Goal: Task Accomplishment & Management: Manage account settings

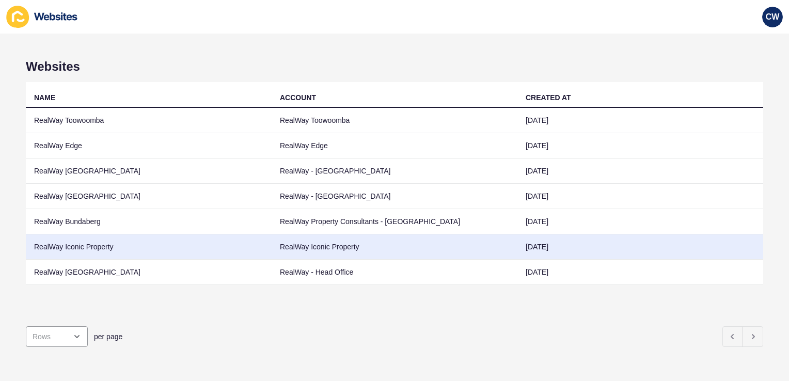
click at [110, 240] on td "RealWay Iconic Property" at bounding box center [149, 246] width 246 height 25
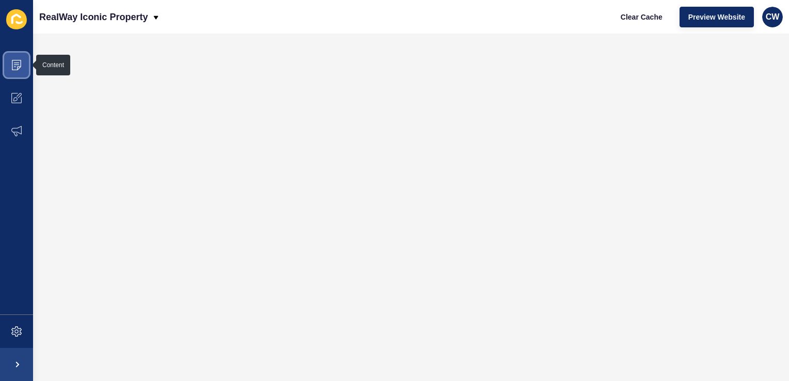
click at [17, 66] on icon at bounding box center [16, 65] width 10 height 10
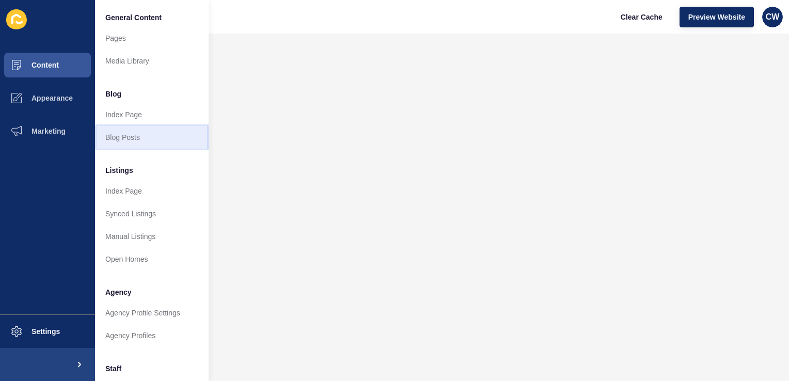
click at [143, 135] on link "Blog Posts" at bounding box center [152, 137] width 114 height 23
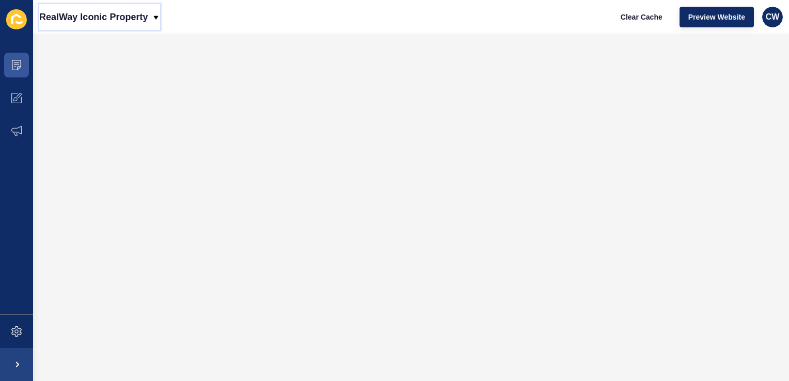
click at [150, 17] on div "RealWay Iconic Property" at bounding box center [99, 17] width 121 height 26
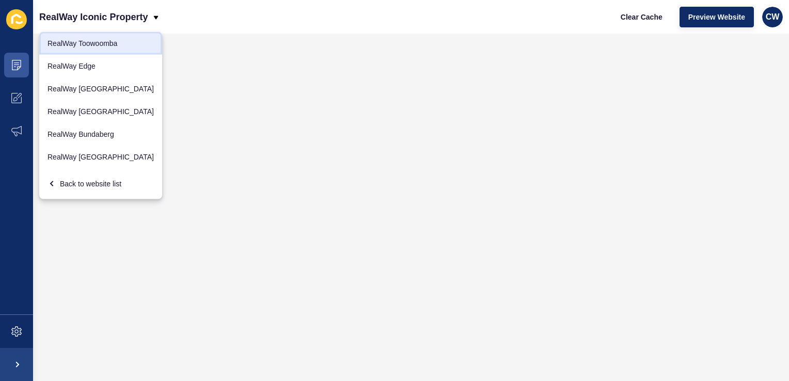
click at [105, 50] on link "RealWay Toowoomba" at bounding box center [100, 43] width 123 height 23
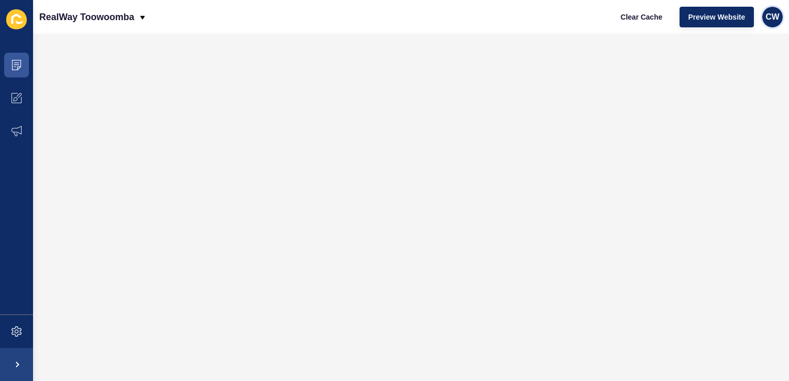
click at [778, 15] on span "CW" at bounding box center [773, 17] width 14 height 10
click at [741, 88] on link "Logout" at bounding box center [748, 86] width 76 height 23
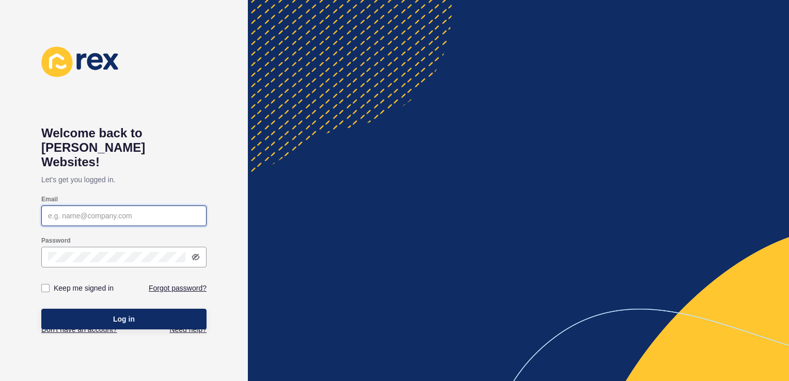
click at [92, 211] on input "Email" at bounding box center [124, 216] width 152 height 10
type input "[PERSON_NAME][EMAIL_ADDRESS][PERSON_NAME][DOMAIN_NAME]"
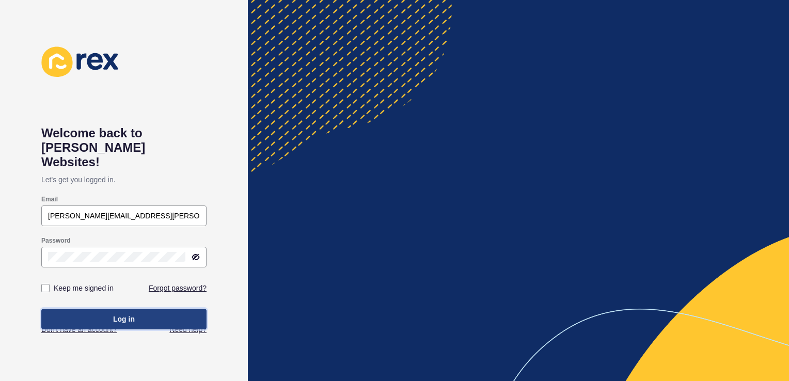
click at [164, 309] on button "Log in" at bounding box center [123, 319] width 165 height 21
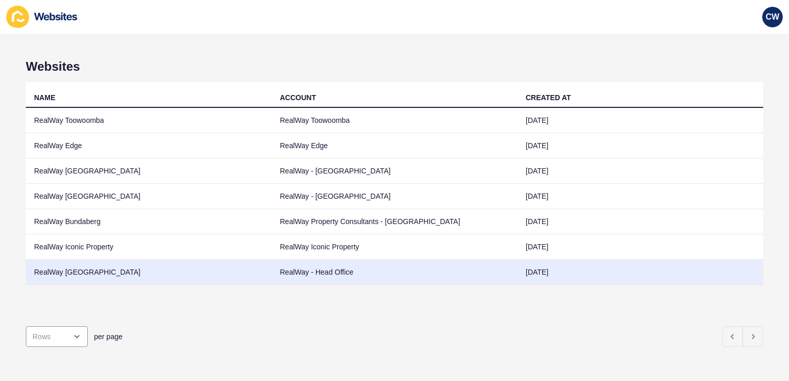
click at [105, 268] on td "RealWay [GEOGRAPHIC_DATA]" at bounding box center [149, 272] width 246 height 25
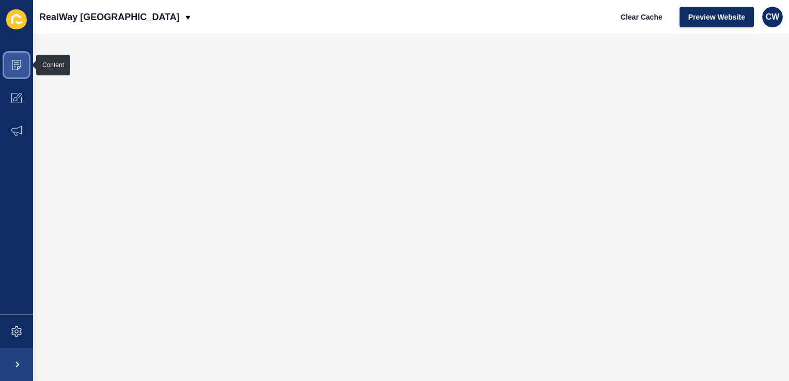
drag, startPoint x: 0, startPoint y: 63, endPoint x: 20, endPoint y: 68, distance: 20.6
click at [20, 68] on span at bounding box center [16, 65] width 33 height 33
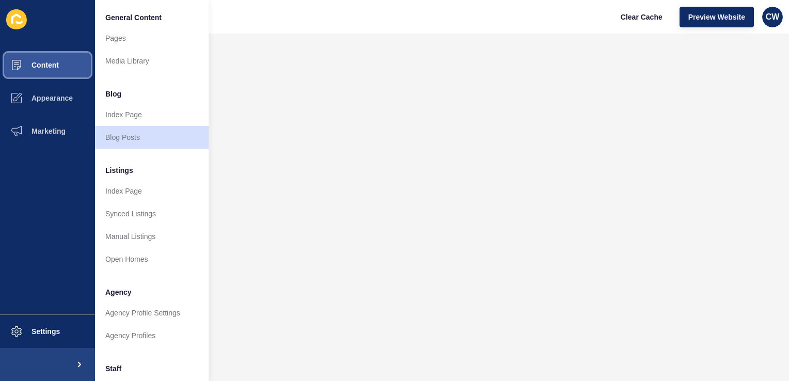
click at [20, 68] on span "Content" at bounding box center [28, 65] width 60 height 8
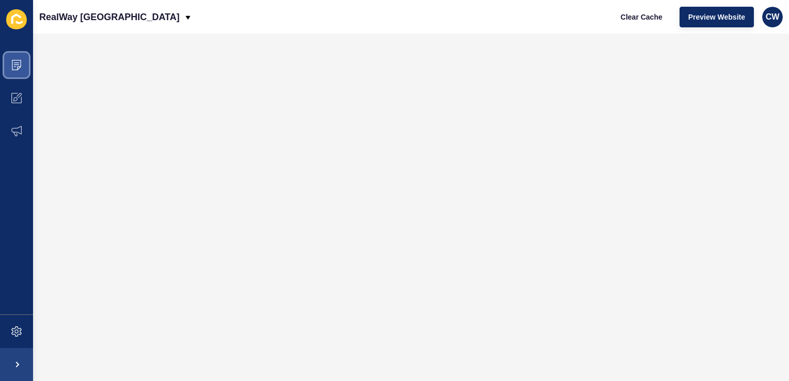
click at [20, 68] on icon at bounding box center [16, 65] width 10 height 10
click at [772, 25] on div "CW" at bounding box center [772, 17] width 21 height 21
click at [11, 57] on span at bounding box center [16, 65] width 33 height 33
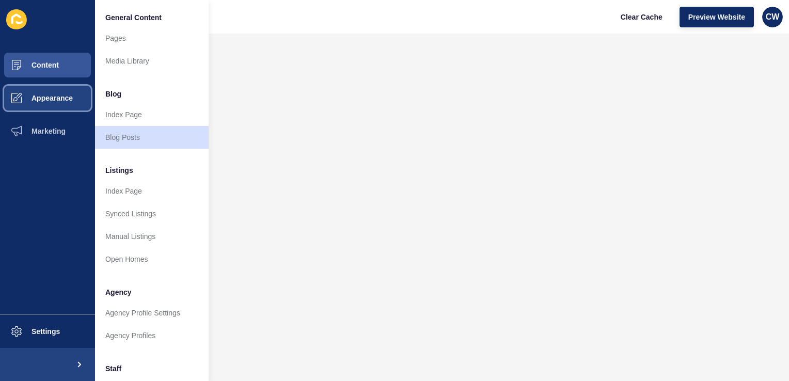
click at [34, 97] on span "Appearance" at bounding box center [35, 98] width 74 height 8
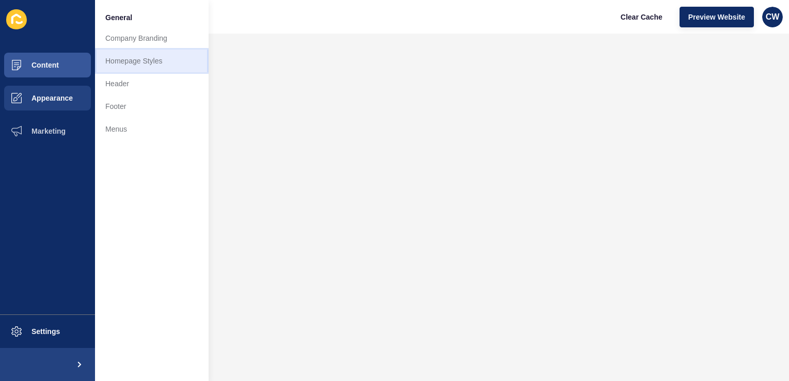
click at [122, 60] on link "Homepage Styles" at bounding box center [152, 61] width 114 height 23
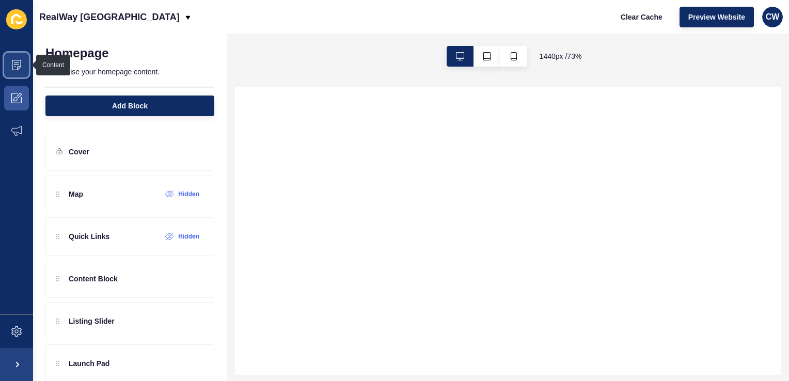
click at [19, 63] on icon at bounding box center [16, 65] width 10 height 10
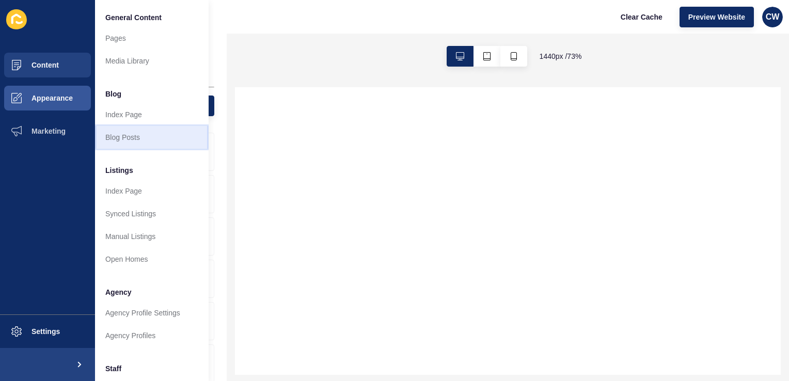
click at [126, 144] on link "Blog Posts" at bounding box center [152, 137] width 114 height 23
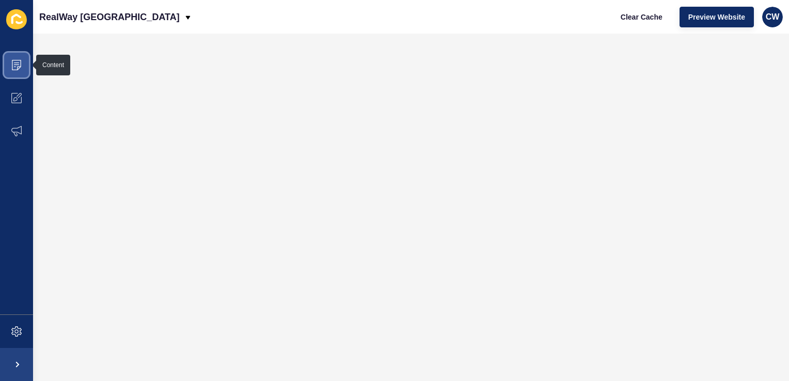
click at [23, 67] on span at bounding box center [16, 65] width 33 height 33
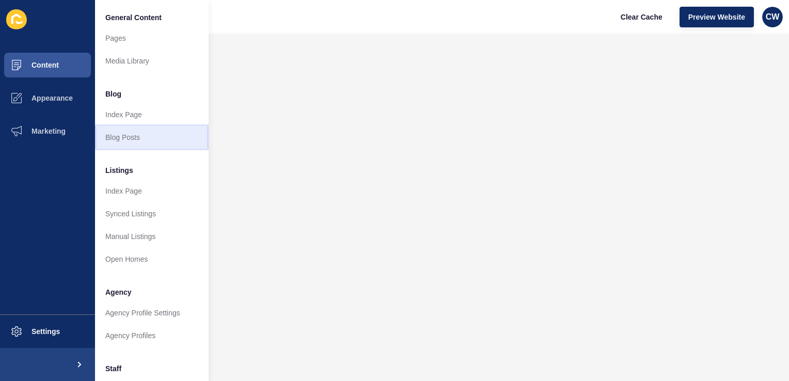
click at [157, 144] on link "Blog Posts" at bounding box center [152, 137] width 114 height 23
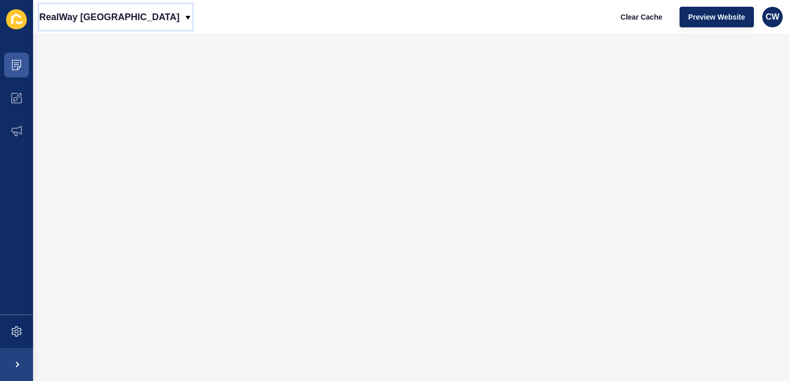
click at [122, 27] on div "RealWay [GEOGRAPHIC_DATA]" at bounding box center [115, 17] width 153 height 26
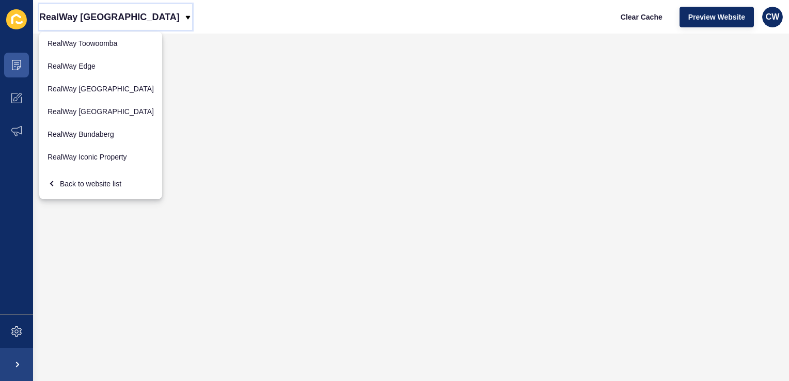
click at [122, 27] on div "RealWay [GEOGRAPHIC_DATA]" at bounding box center [115, 17] width 153 height 26
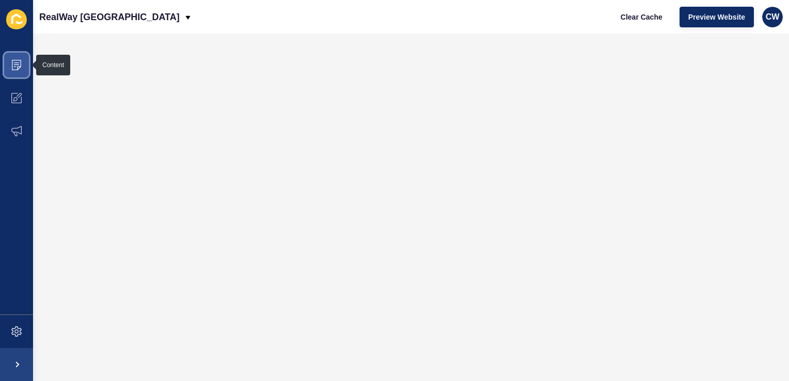
click at [11, 67] on icon at bounding box center [16, 65] width 10 height 10
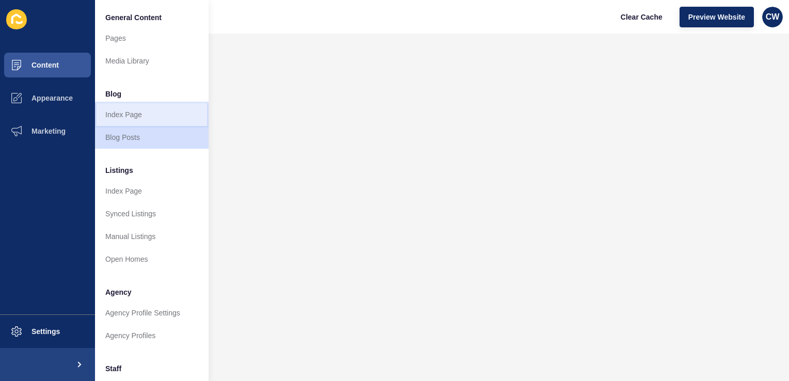
click at [142, 121] on link "Index Page" at bounding box center [152, 114] width 114 height 23
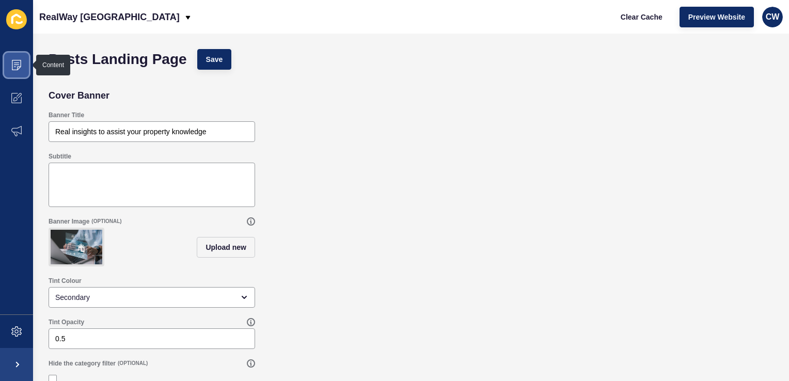
click at [16, 67] on icon at bounding box center [16, 65] width 10 height 10
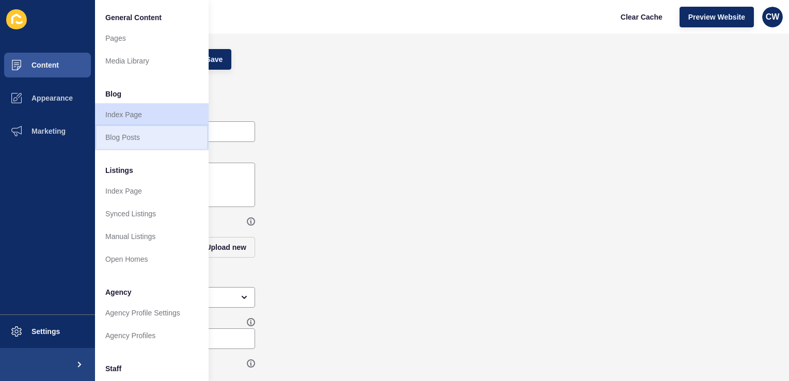
click at [142, 137] on link "Blog Posts" at bounding box center [152, 137] width 114 height 23
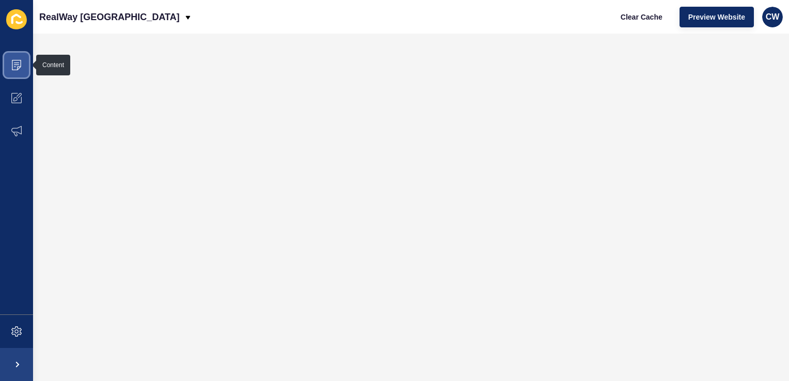
click at [12, 79] on span at bounding box center [16, 65] width 33 height 33
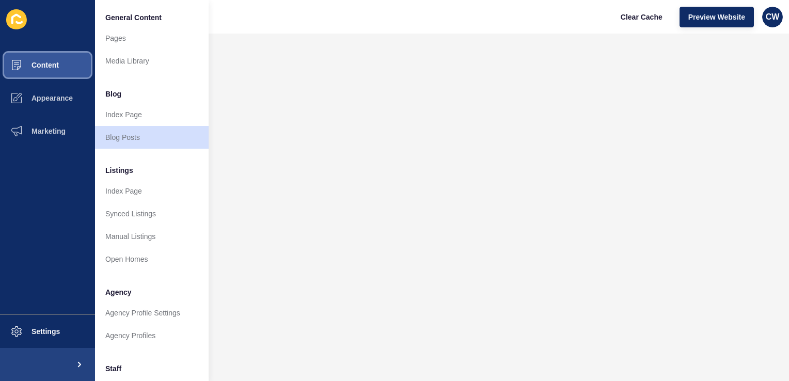
click at [55, 69] on button "Content" at bounding box center [47, 65] width 95 height 33
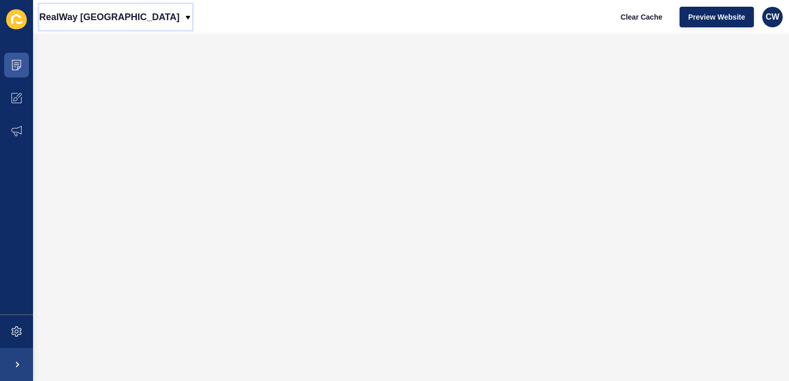
click at [122, 15] on div "RealWay [GEOGRAPHIC_DATA]" at bounding box center [115, 17] width 153 height 26
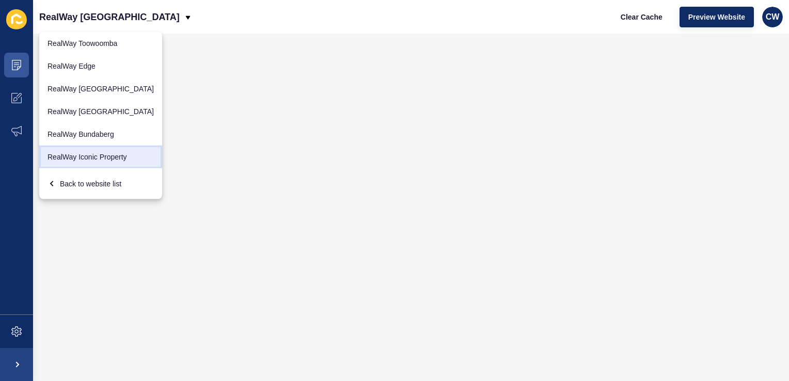
click at [89, 162] on link "RealWay Iconic Property" at bounding box center [100, 157] width 123 height 23
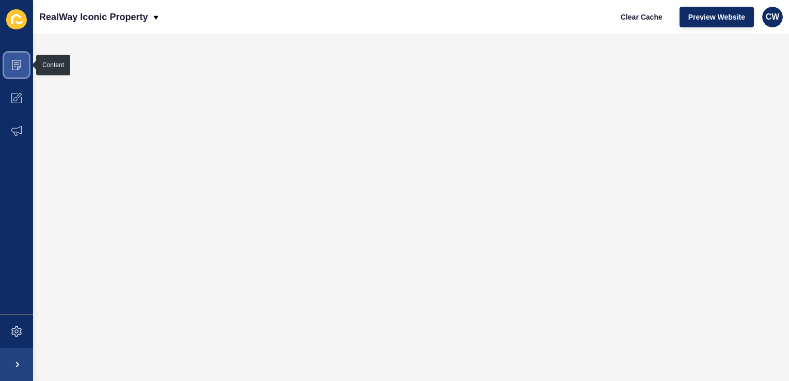
click at [14, 63] on icon at bounding box center [16, 65] width 10 height 10
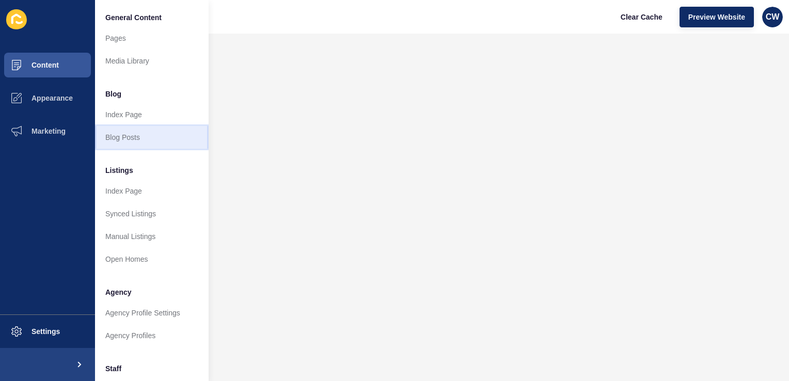
click at [132, 133] on link "Blog Posts" at bounding box center [152, 137] width 114 height 23
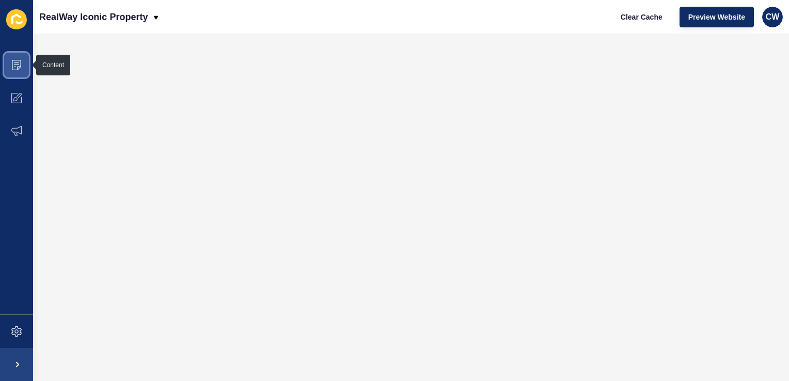
click at [15, 63] on icon at bounding box center [16, 65] width 10 height 10
click at [756, 18] on div "Clear Cache Preview Website CW" at bounding box center [697, 17] width 179 height 29
click at [778, 22] on span "CW" at bounding box center [773, 17] width 14 height 10
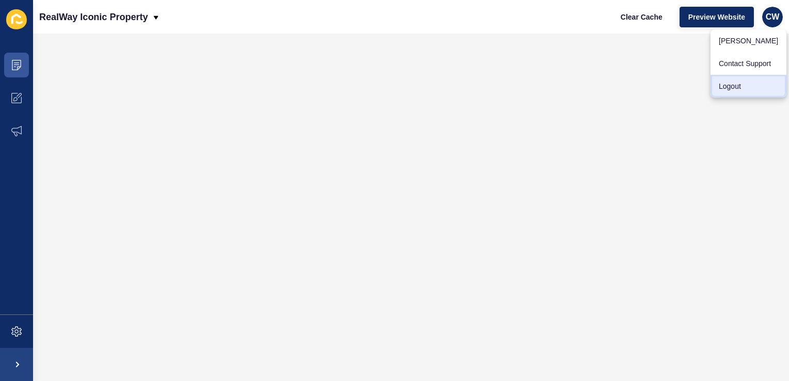
click at [747, 78] on link "Logout" at bounding box center [748, 86] width 76 height 23
